Goal: Task Accomplishment & Management: Use online tool/utility

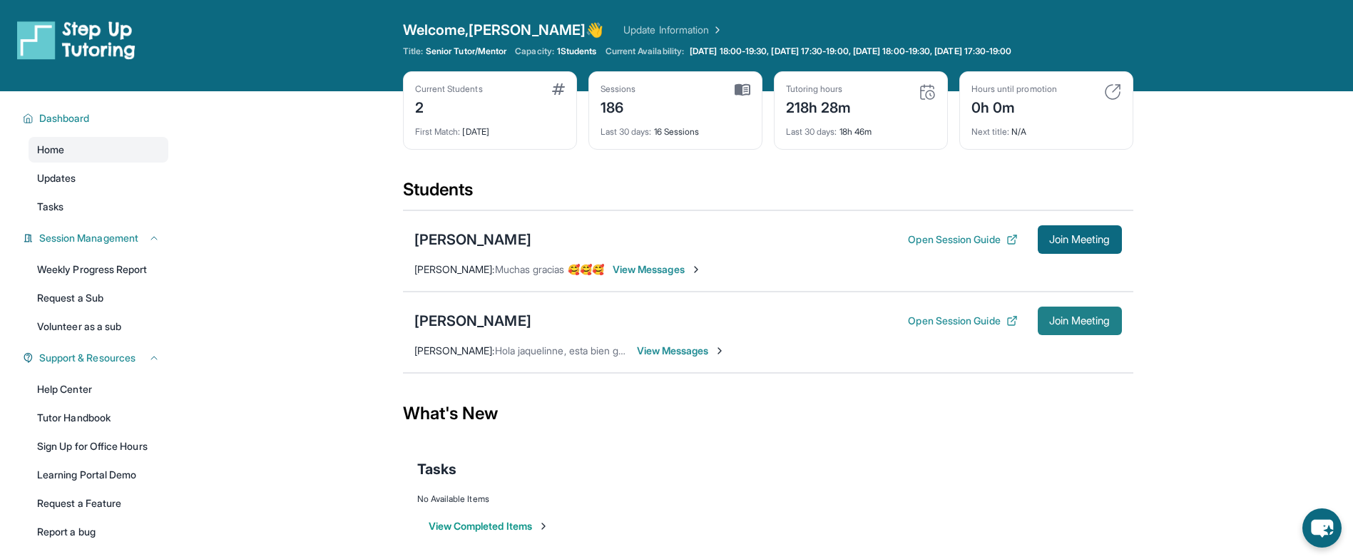
click at [1061, 324] on span "Join Meeting" at bounding box center [1079, 321] width 61 height 9
